Goal: Task Accomplishment & Management: Use online tool/utility

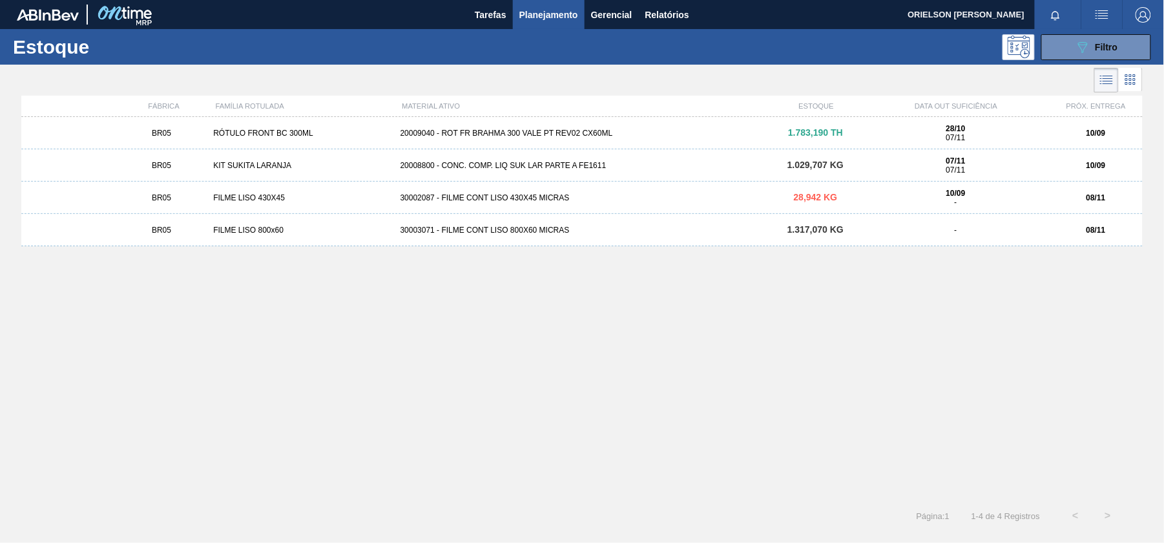
click at [748, 132] on div "20009040 - ROT FR BRAHMA 300 VALE PT REV02 CX60ML" at bounding box center [582, 133] width 374 height 9
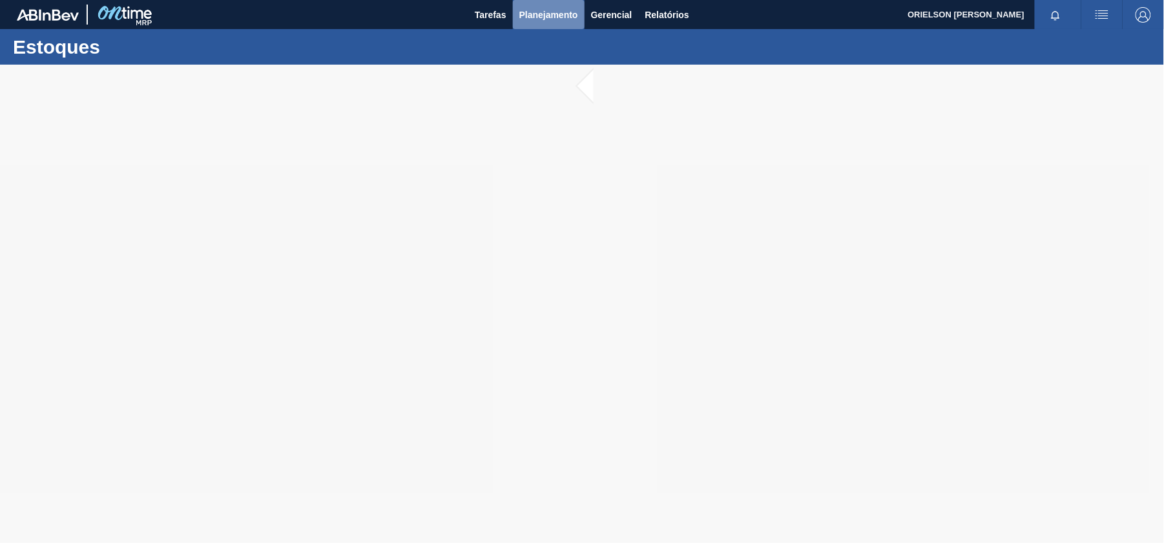
click at [544, 19] on span "Planejamento" at bounding box center [548, 15] width 59 height 16
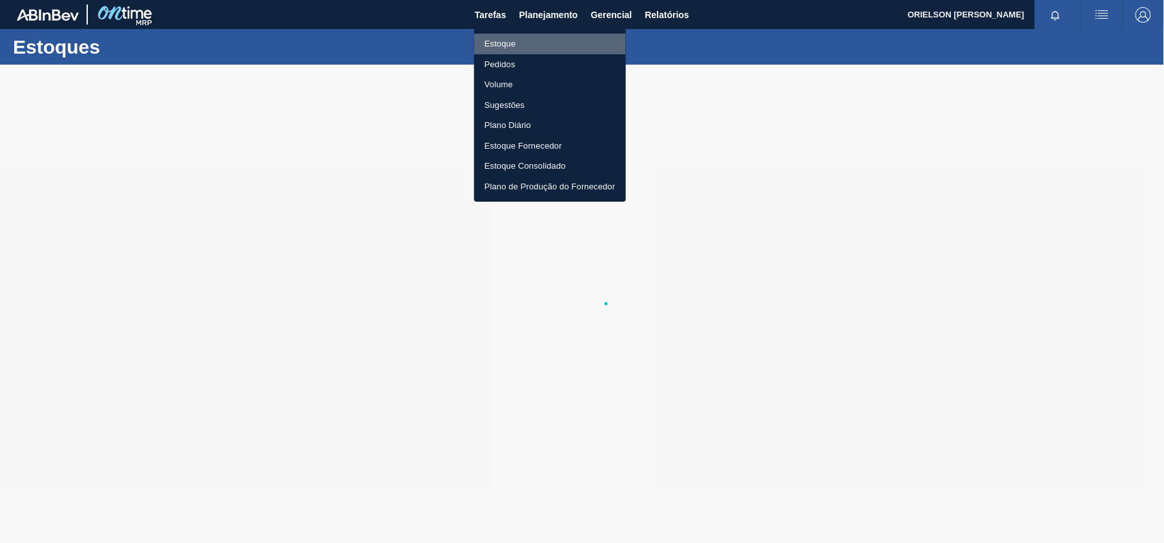
click at [561, 36] on li "Estoque" at bounding box center [550, 44] width 152 height 21
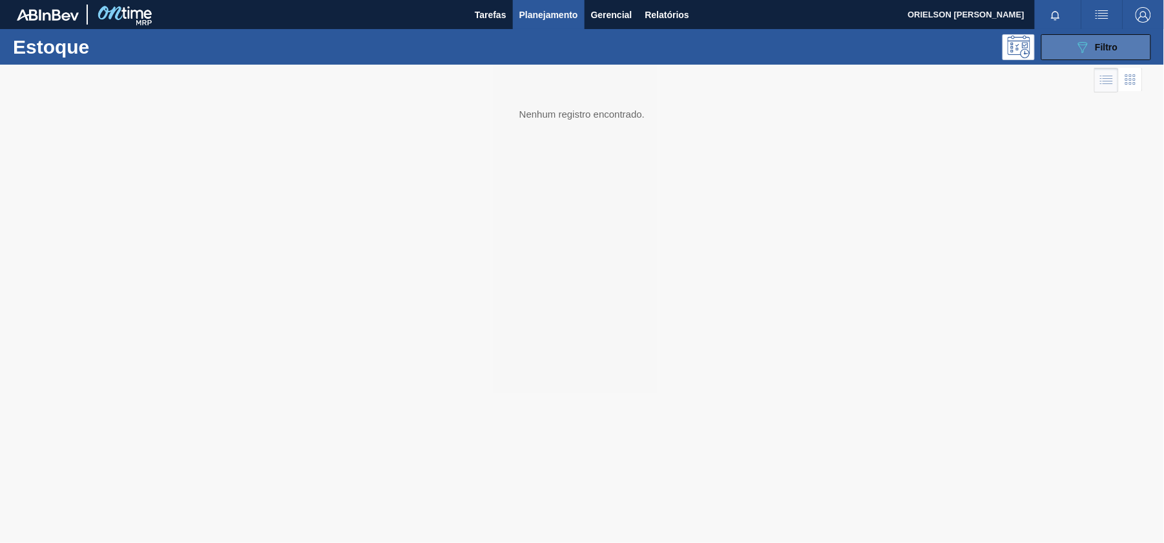
click at [1081, 37] on button "089F7B8B-B2A5-4AFE-B5C0-19BA573D28AC Filtro" at bounding box center [1096, 47] width 110 height 26
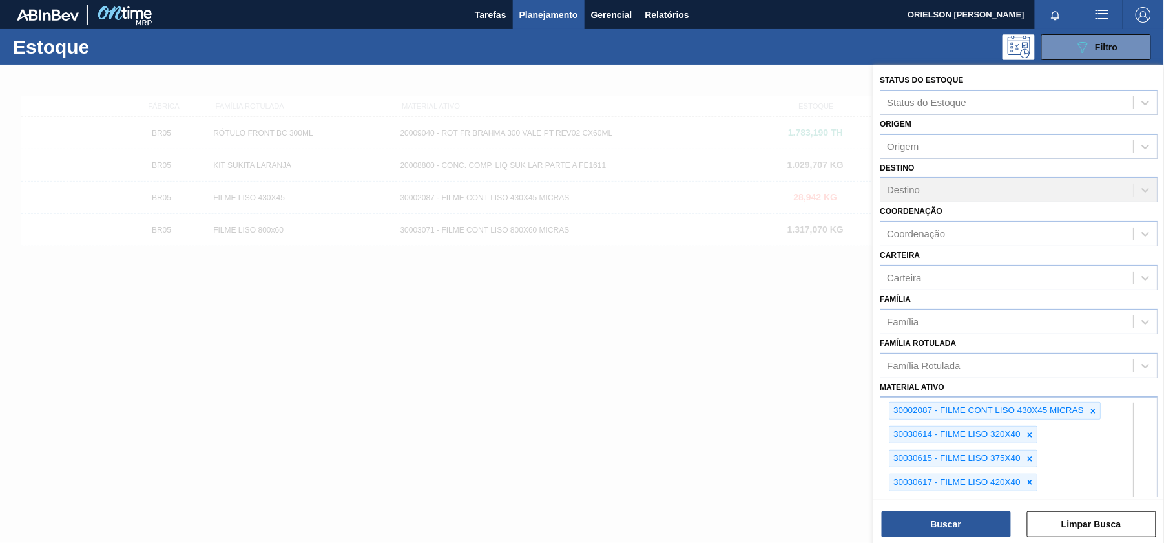
click at [782, 373] on div at bounding box center [582, 336] width 1164 height 543
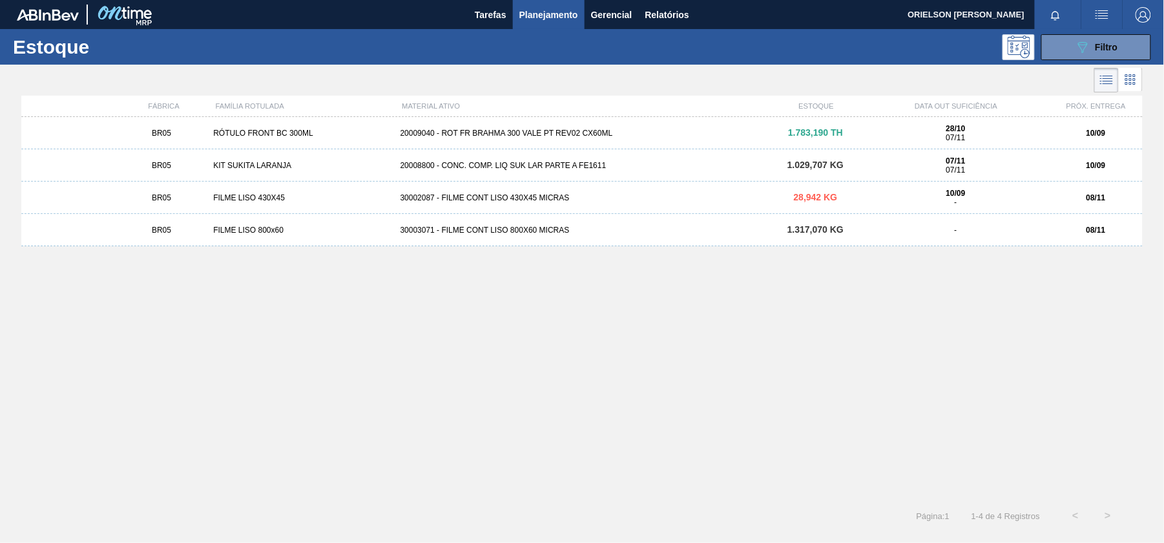
click at [569, 136] on div "20009040 - ROT FR BRAHMA 300 VALE PT REV02 CX60ML" at bounding box center [582, 133] width 374 height 9
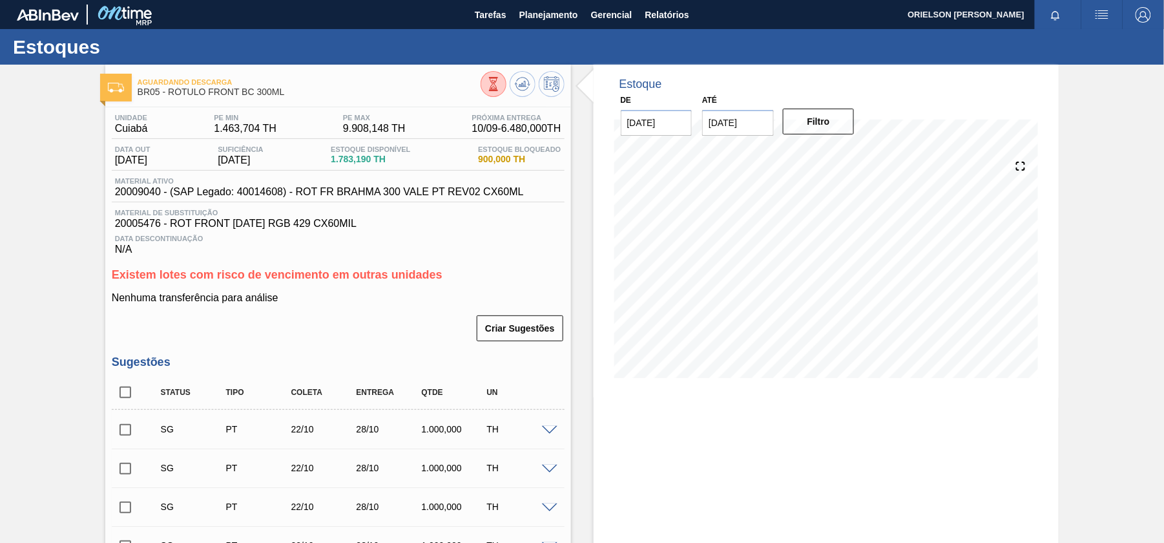
scroll to position [86, 0]
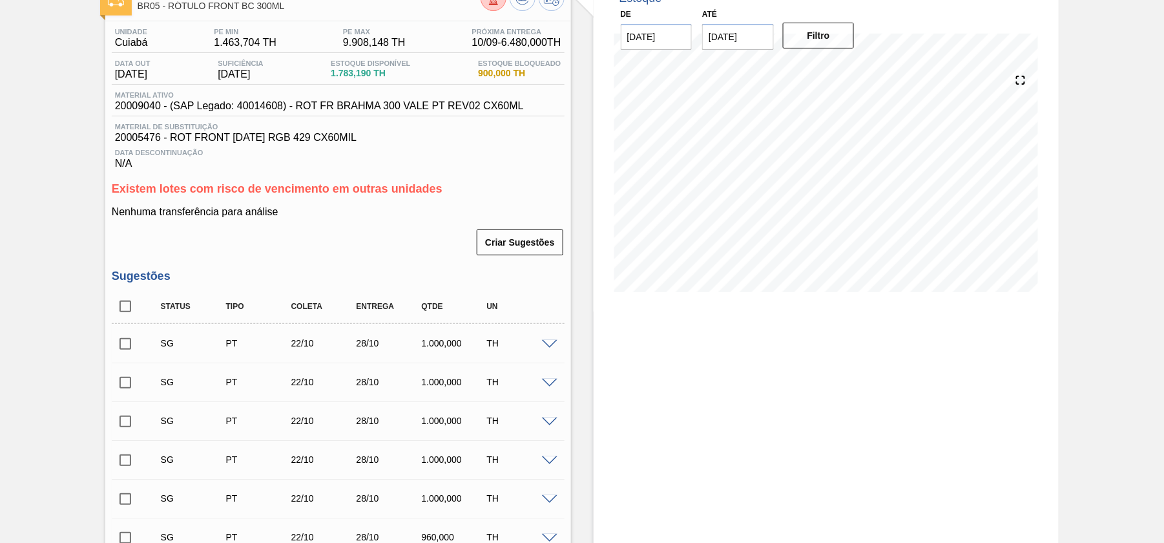
click at [517, 272] on h3 "Sugestões" at bounding box center [338, 276] width 453 height 14
click at [518, 245] on button "Criar Sugestões" at bounding box center [520, 242] width 86 height 26
click at [556, 349] on span at bounding box center [550, 345] width 16 height 10
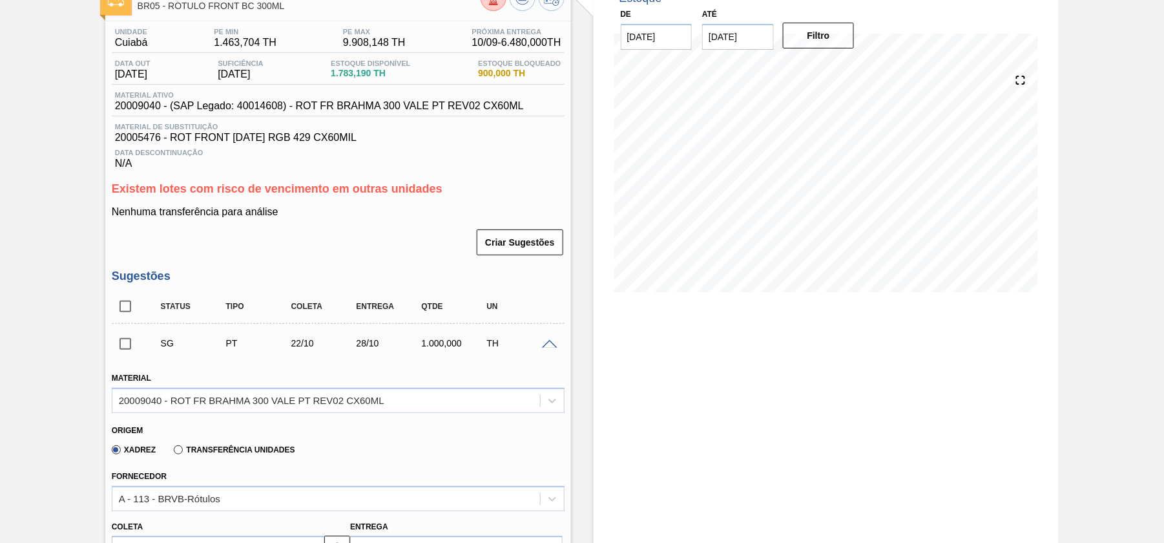
scroll to position [258, 0]
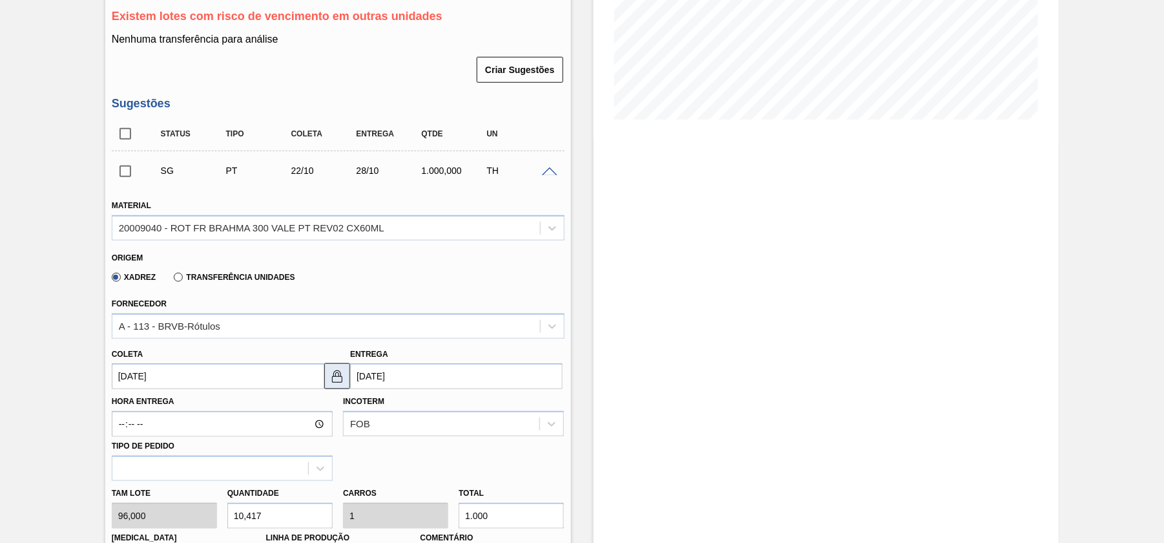
click at [336, 368] on button at bounding box center [337, 376] width 26 height 26
click at [291, 319] on div "A - 113 - BRVB-Rótulos" at bounding box center [326, 326] width 428 height 19
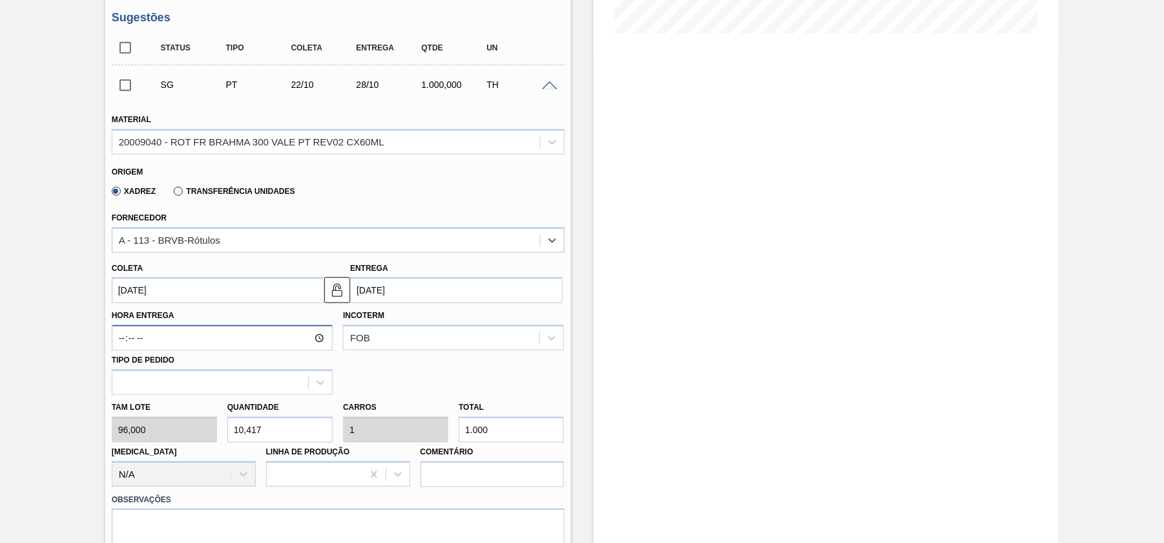
click at [311, 341] on input "Hora Entrega" at bounding box center [222, 338] width 221 height 26
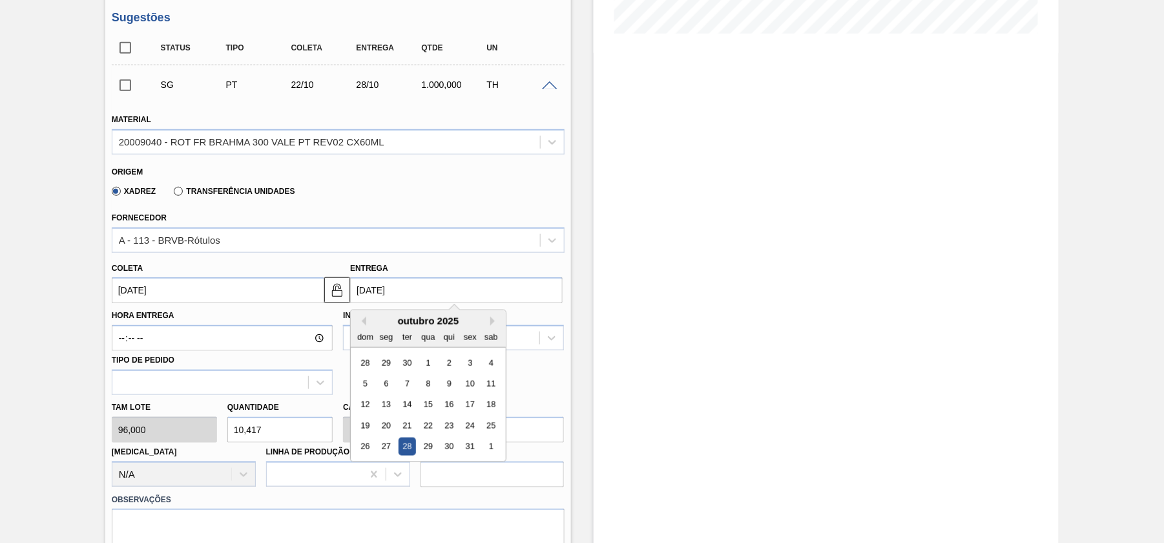
click at [422, 289] on input "[DATE]" at bounding box center [456, 290] width 213 height 26
click at [163, 282] on input "[DATE]" at bounding box center [218, 290] width 213 height 26
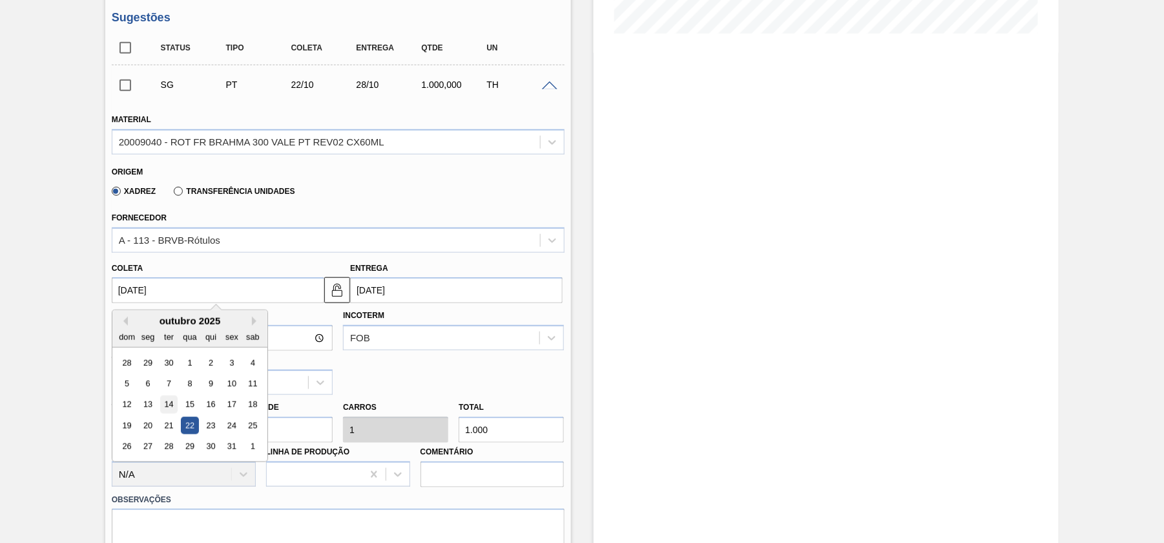
click at [160, 400] on div "14" at bounding box center [168, 404] width 17 height 17
type input "[DATE]"
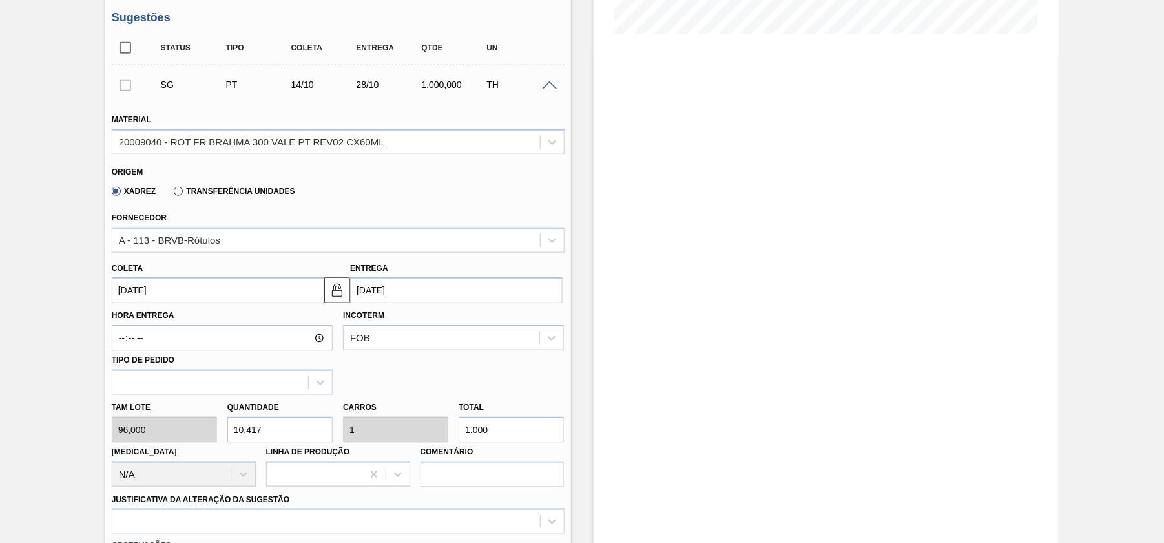
click at [161, 291] on input "[DATE]" at bounding box center [218, 290] width 213 height 26
click at [177, 194] on label "Transferência Unidades" at bounding box center [234, 191] width 121 height 9
click at [172, 194] on input "Transferência Unidades" at bounding box center [172, 194] width 0 height 0
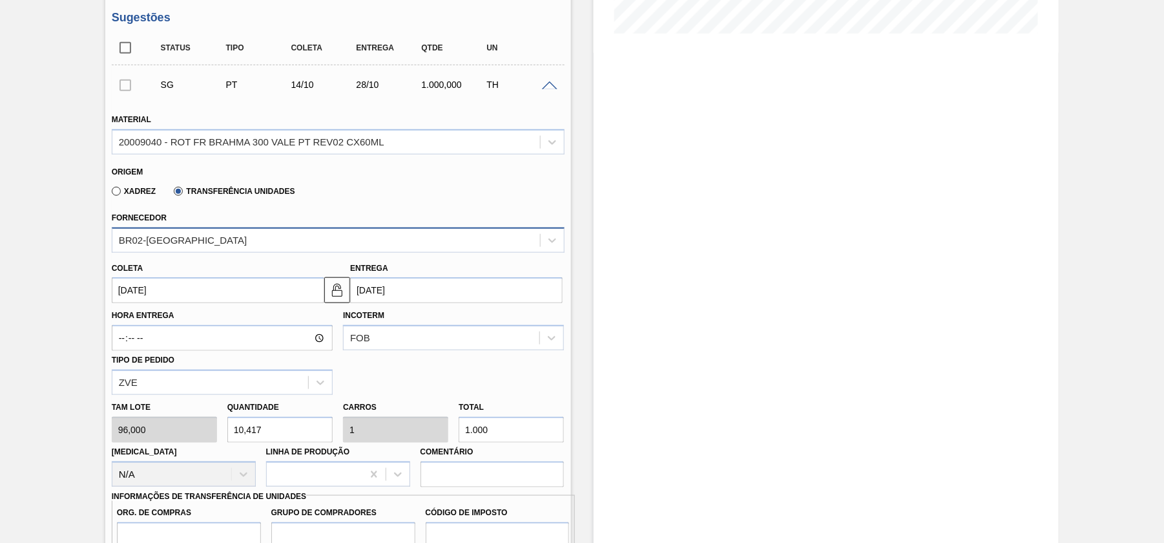
click at [182, 249] on div "BR02-[GEOGRAPHIC_DATA]" at bounding box center [326, 240] width 428 height 19
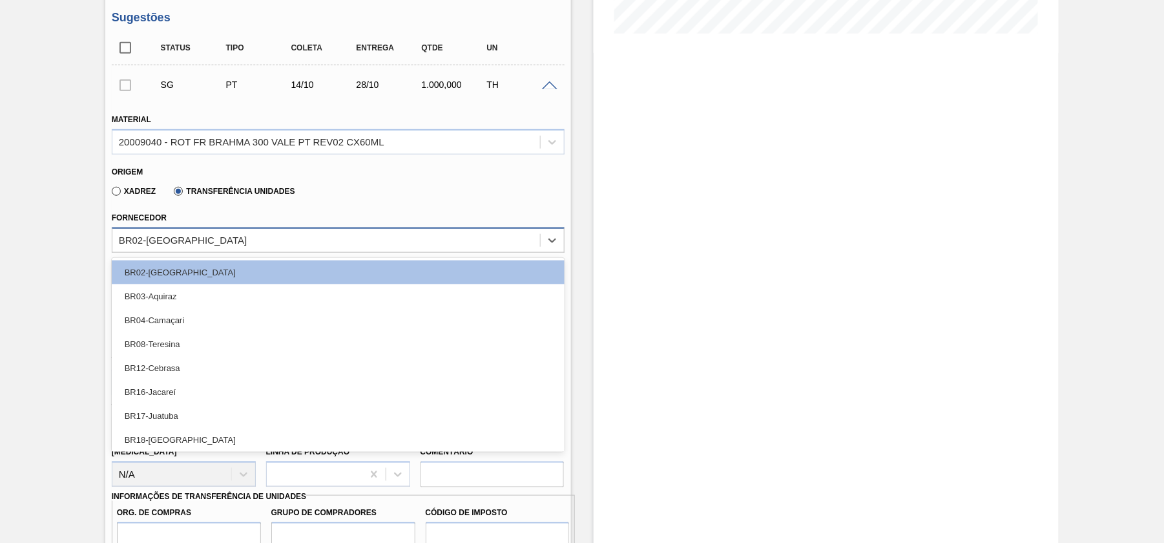
click at [182, 249] on div "BR02-[GEOGRAPHIC_DATA]" at bounding box center [326, 240] width 428 height 19
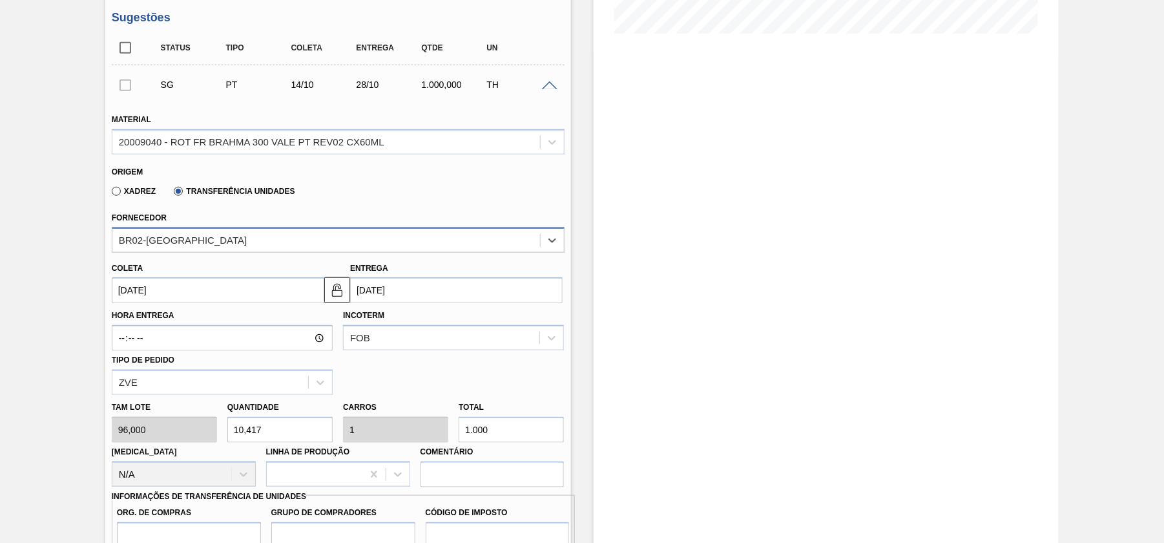
click at [183, 249] on div "BR02-[GEOGRAPHIC_DATA]" at bounding box center [326, 240] width 428 height 19
click at [184, 249] on div "BR02-[GEOGRAPHIC_DATA]" at bounding box center [326, 240] width 428 height 19
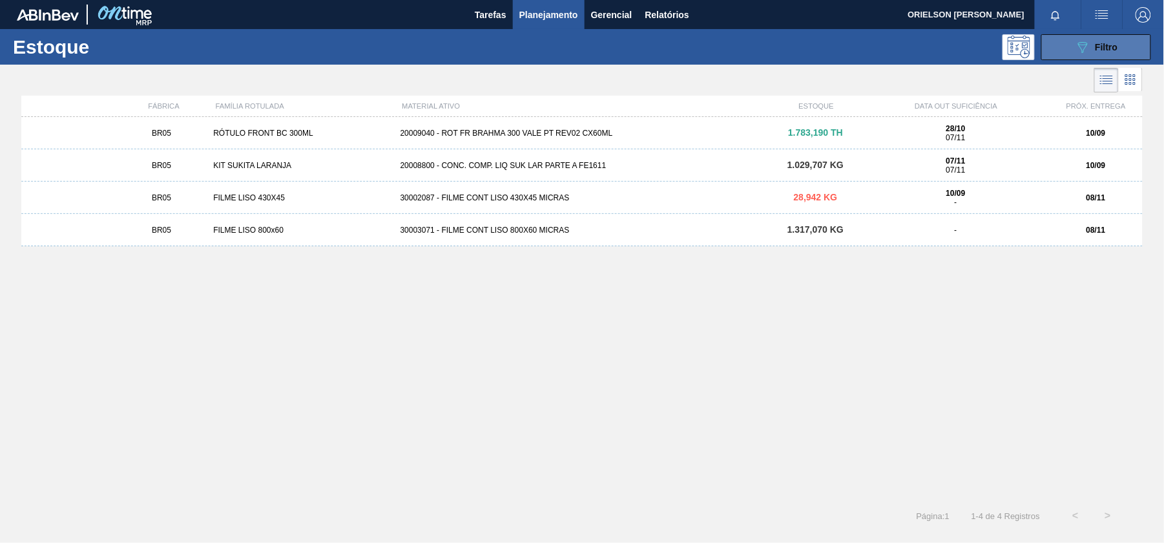
click at [1085, 48] on icon "089F7B8B-B2A5-4AFE-B5C0-19BA573D28AC" at bounding box center [1083, 47] width 16 height 16
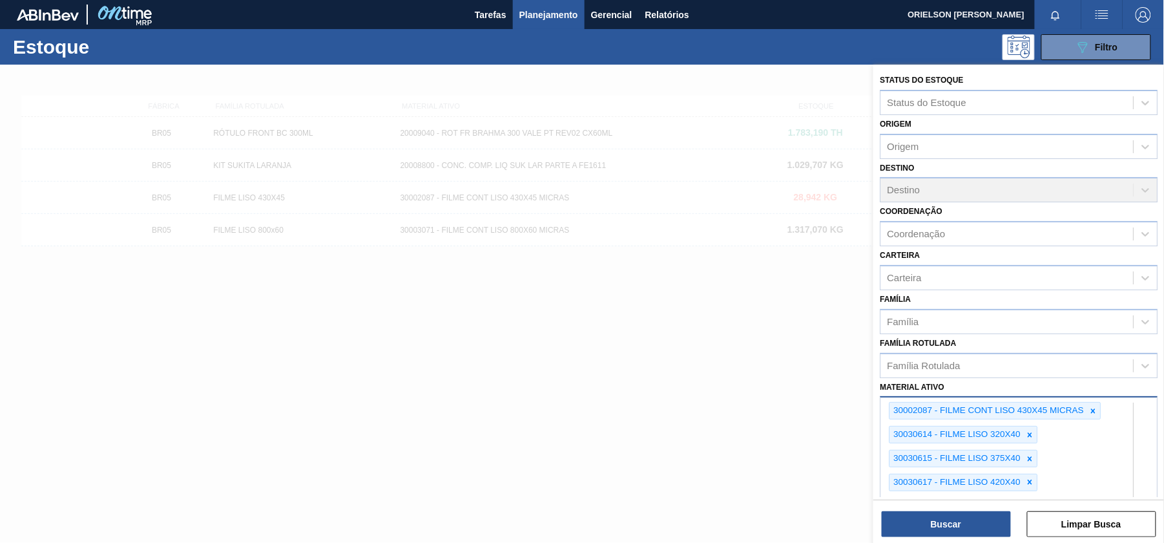
click at [1067, 471] on div "30002087 - FILME CONT LISO 430X45 MICRAS 30030614 - FILME LISO 320X40 30030615 …" at bounding box center [1019, 525] width 278 height 259
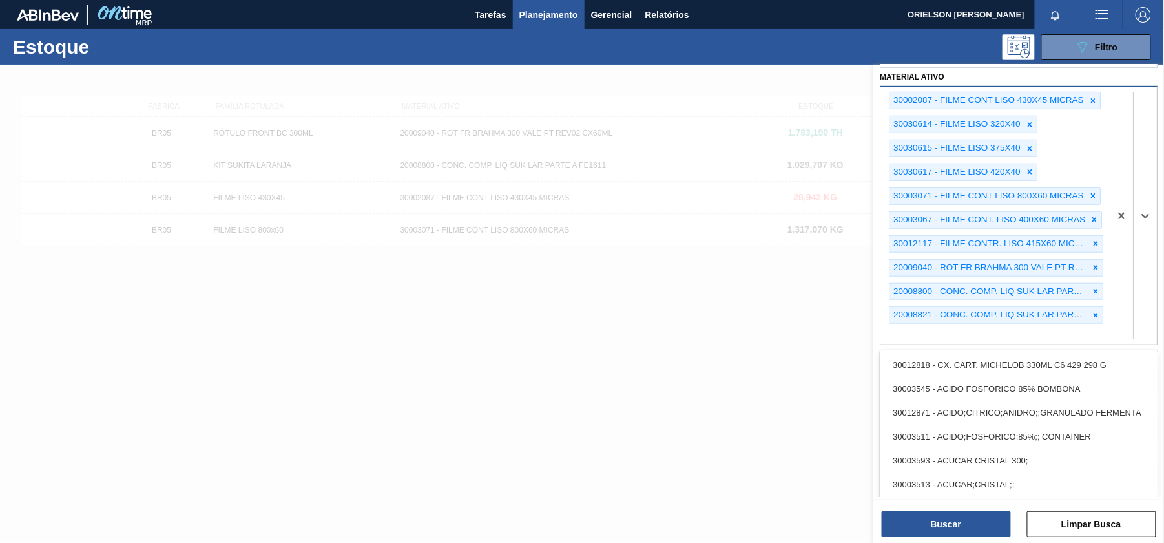
paste ativo "30003071"
type ativo "30003071"
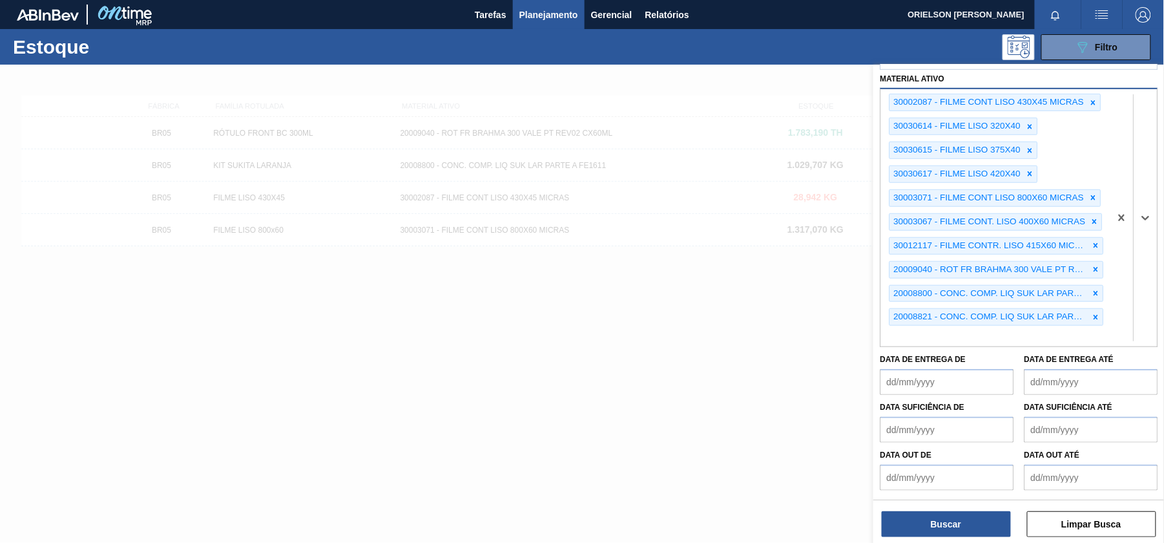
click at [935, 337] on div "30002087 - FILME CONT LISO 430X45 MICRAS 30030614 - FILME LISO 320X40 30030615 …" at bounding box center [994, 217] width 229 height 257
paste ativo "30003071"
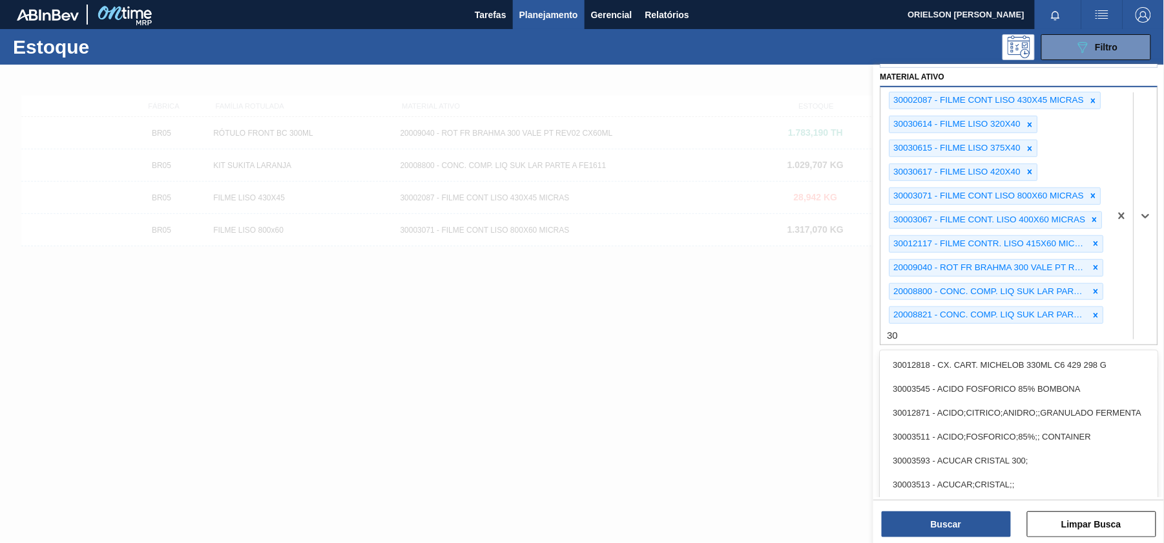
type ativo "3"
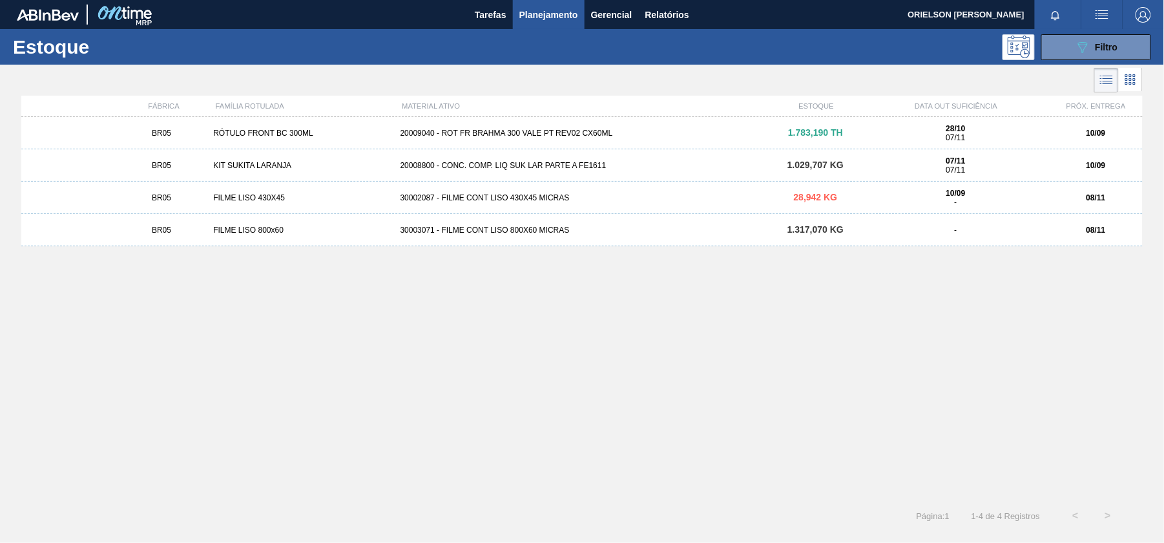
click at [1127, 89] on li at bounding box center [1131, 79] width 24 height 23
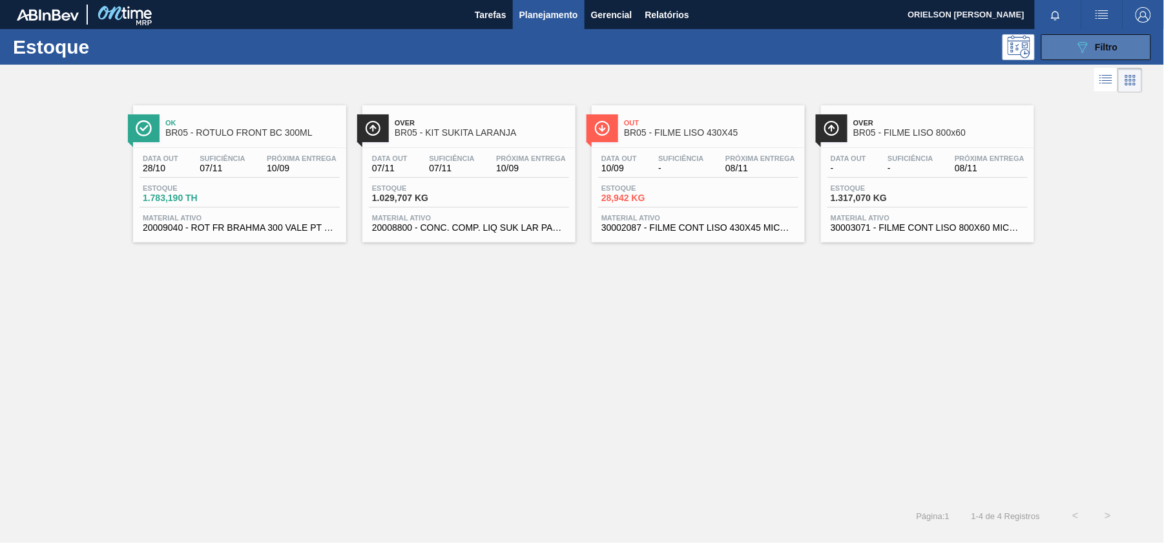
click at [1117, 52] on div "089F7B8B-B2A5-4AFE-B5C0-19BA573D28AC Filtro" at bounding box center [1096, 47] width 43 height 16
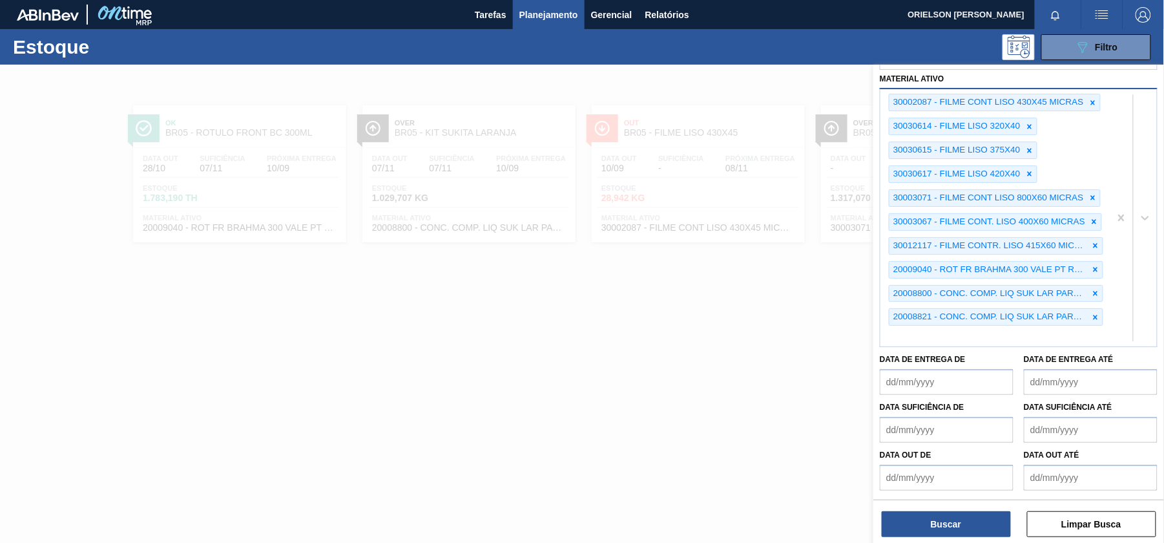
click at [1068, 331] on div "30002087 - FILME CONT LISO 430X45 MICRAS 30030614 - FILME LISO 320X40 30030615 …" at bounding box center [994, 217] width 229 height 257
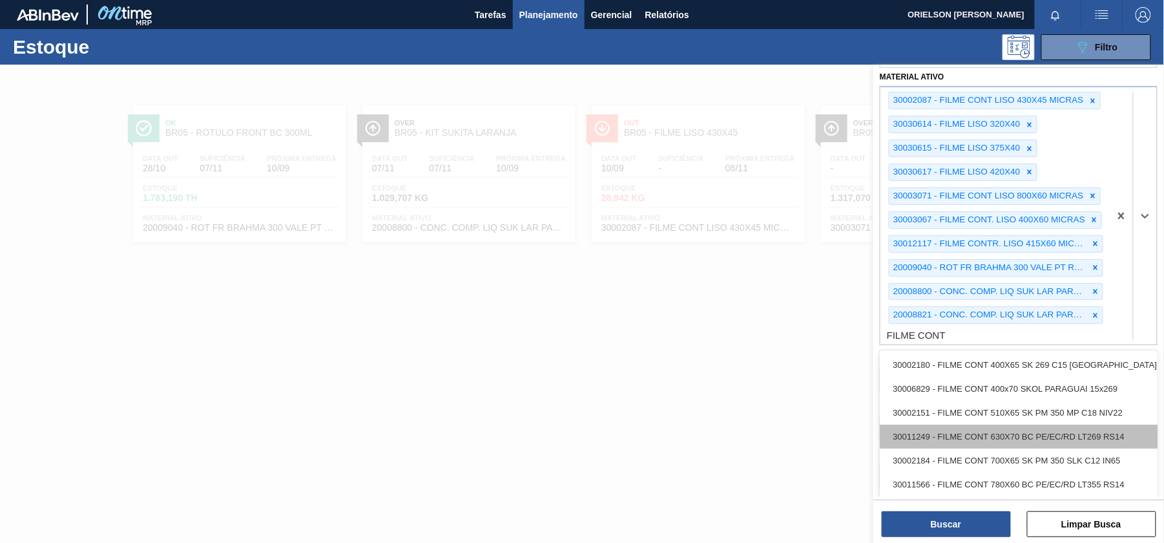
scroll to position [59, 0]
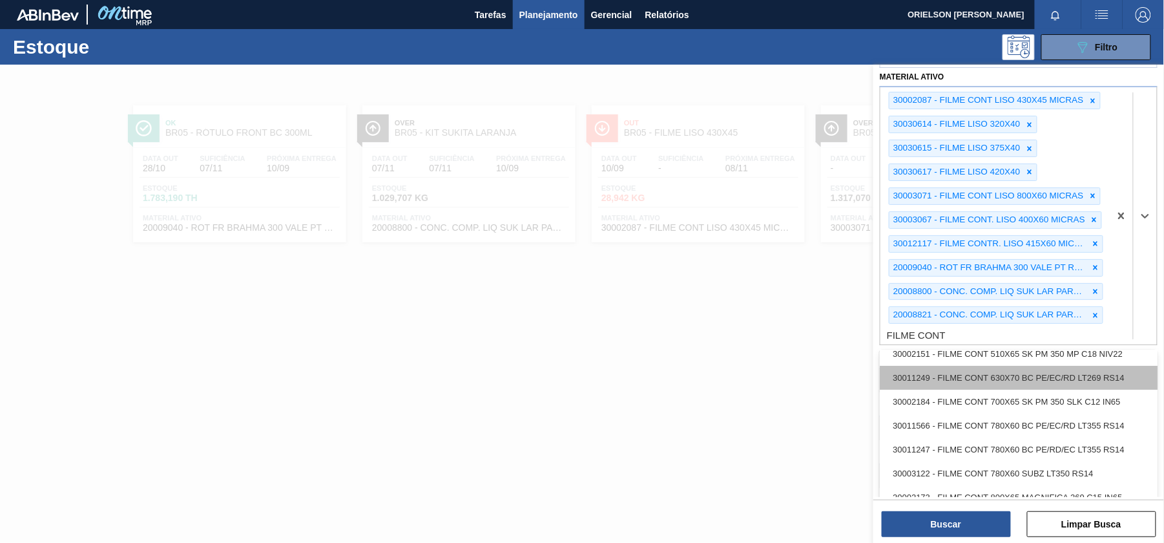
type ativo "FILME CONT"
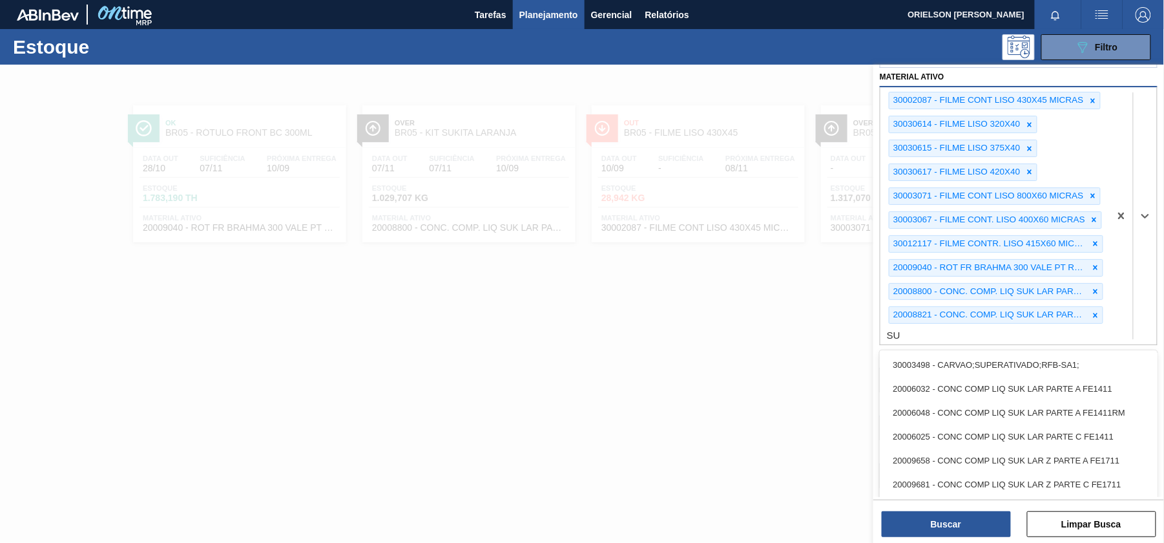
type ativo "SUB"
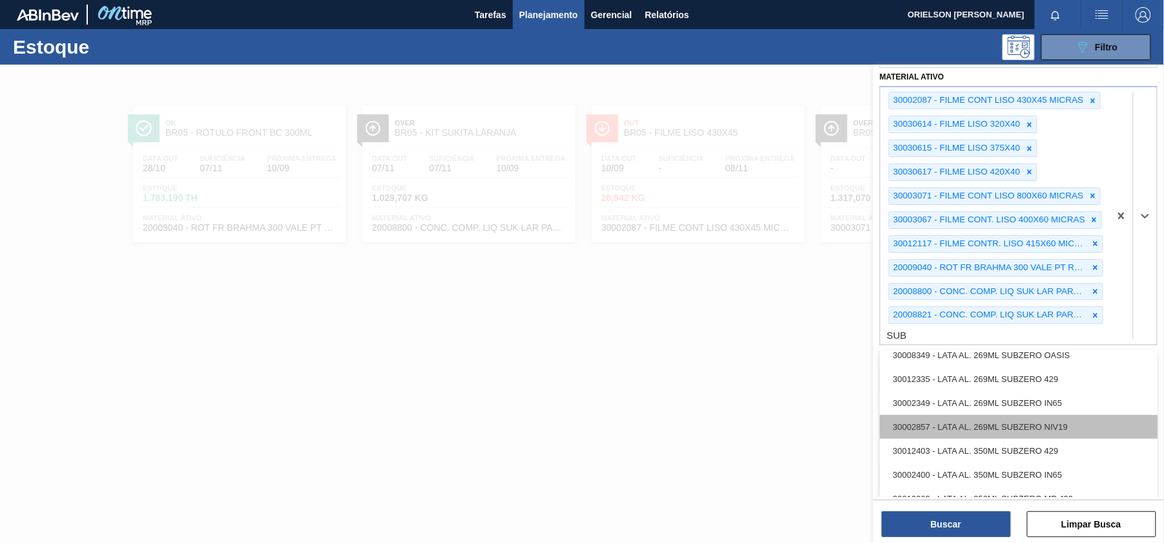
click at [1094, 422] on div "30002857 - LATA AL. 269ML SUBZERO NIV19" at bounding box center [1019, 427] width 278 height 24
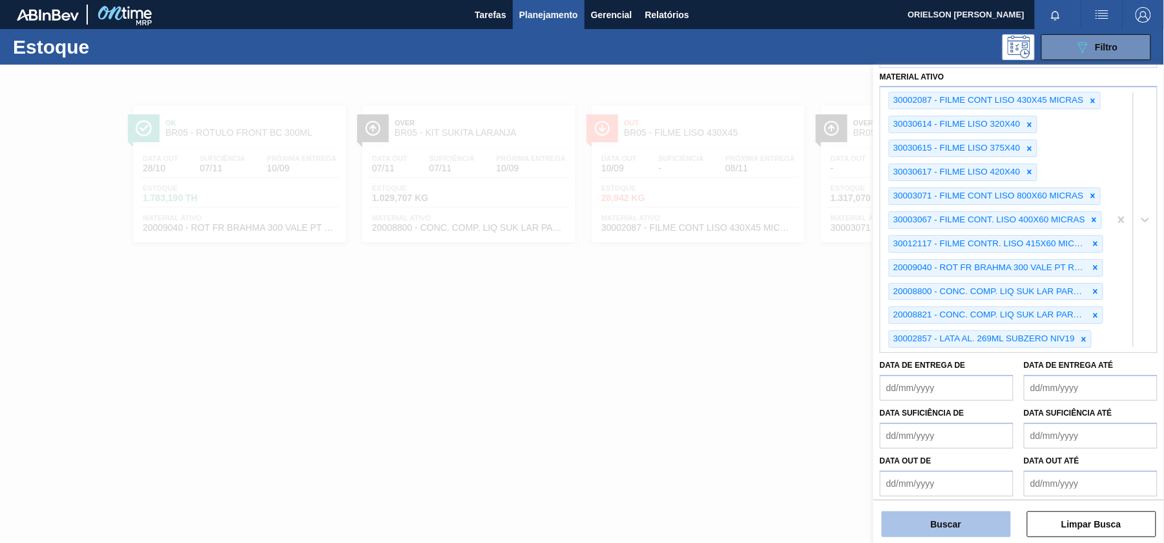
click at [992, 528] on button "Buscar" at bounding box center [946, 524] width 129 height 26
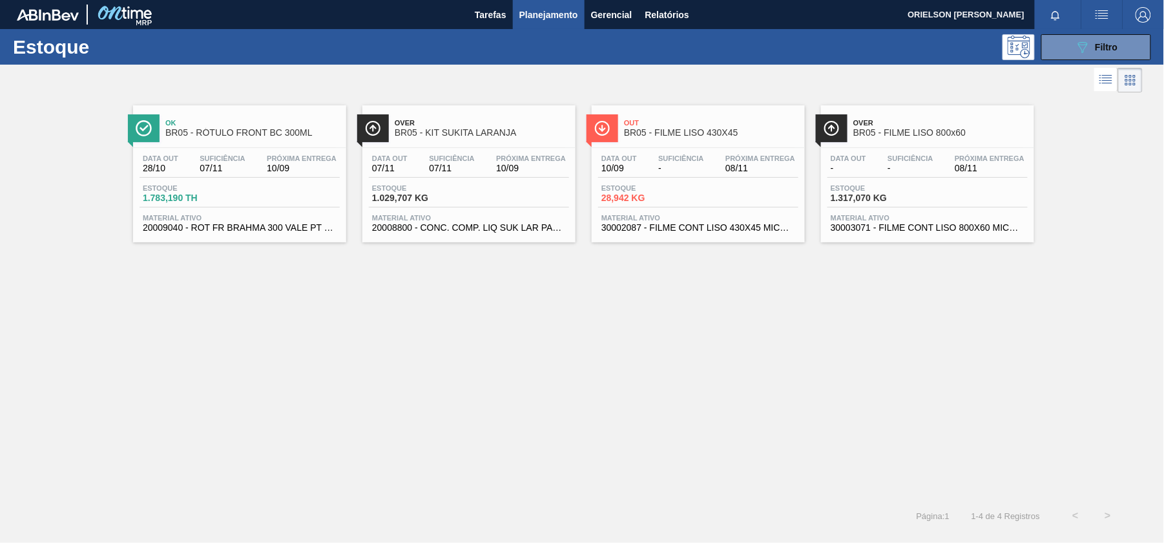
click at [949, 166] on div "Data out - Suficiência - Próxima Entrega 08/11" at bounding box center [927, 165] width 200 height 23
